Goal: Task Accomplishment & Management: Use online tool/utility

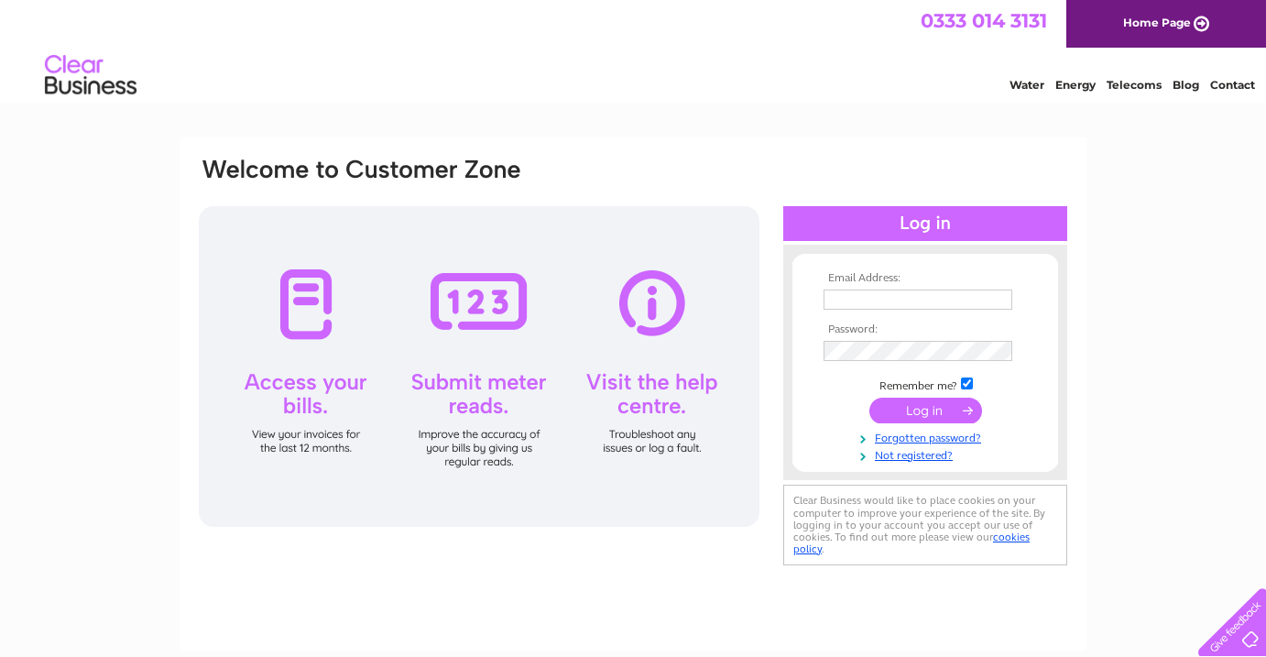
type input "[EMAIL_ADDRESS][DOMAIN_NAME]"
click at [935, 414] on input "submit" at bounding box center [925, 411] width 113 height 26
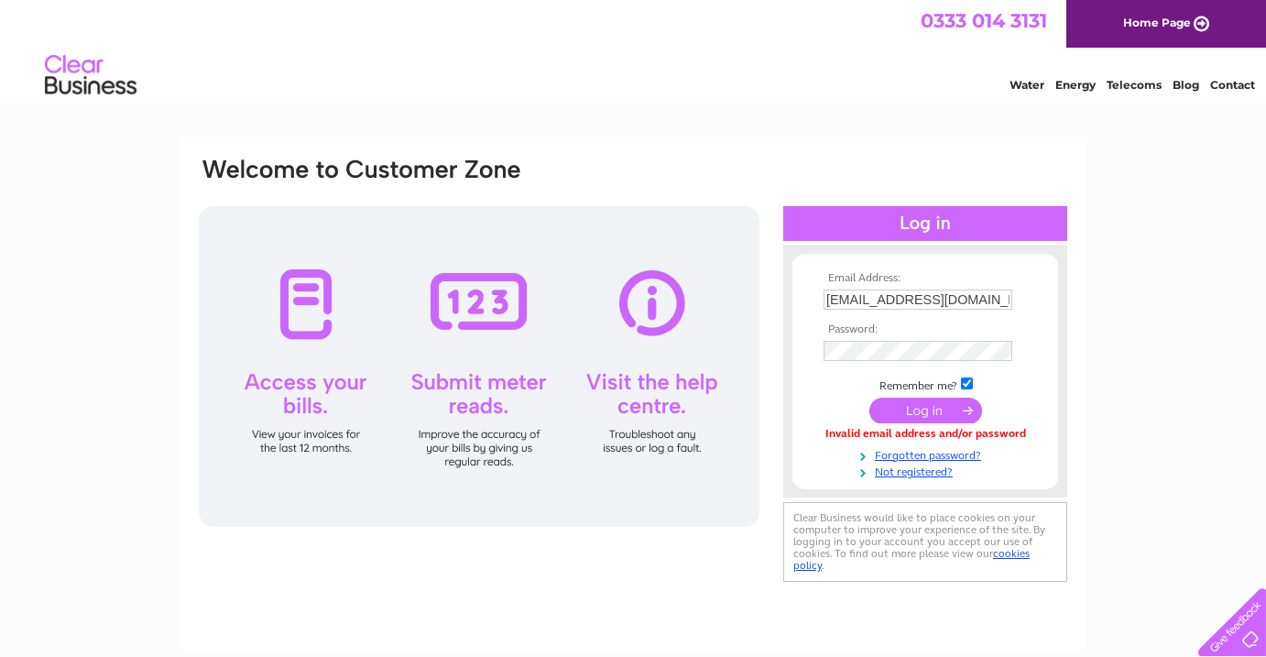
click at [892, 340] on td at bounding box center [925, 351] width 213 height 30
click at [869, 399] on input "submit" at bounding box center [925, 412] width 113 height 26
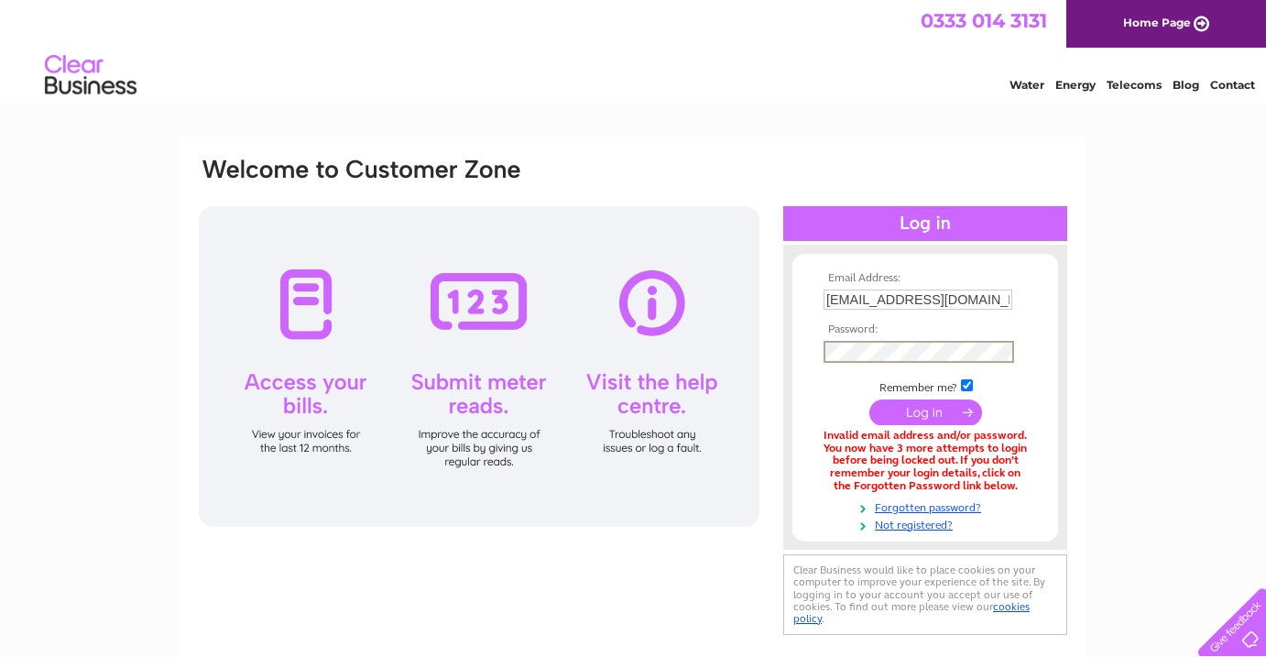
click at [869, 399] on input "submit" at bounding box center [925, 412] width 113 height 26
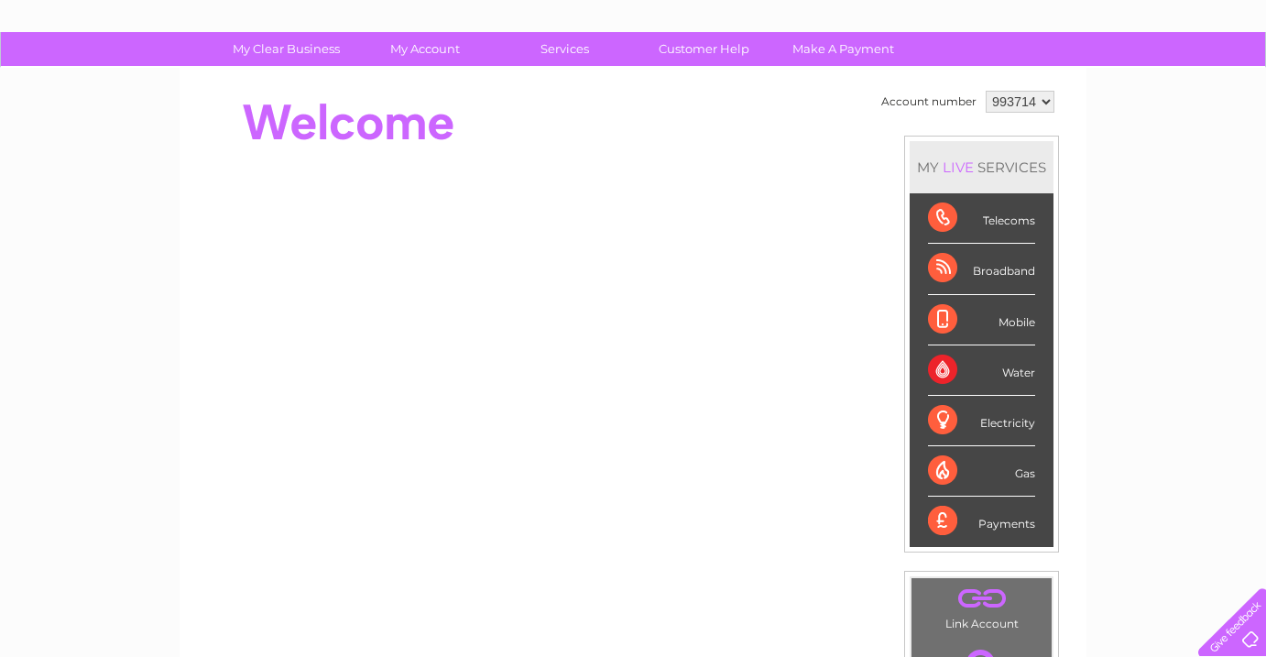
scroll to position [95, 0]
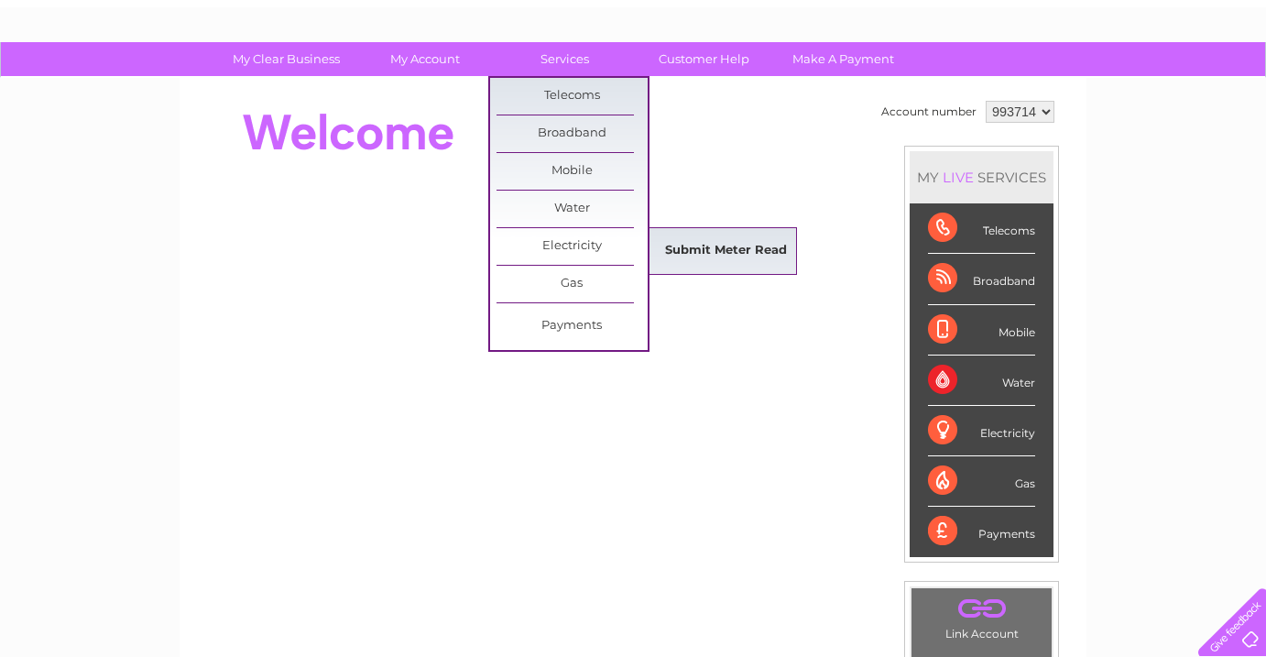
click at [700, 233] on link "Submit Meter Read" at bounding box center [725, 251] width 151 height 37
